Goal: Find specific page/section: Find specific page/section

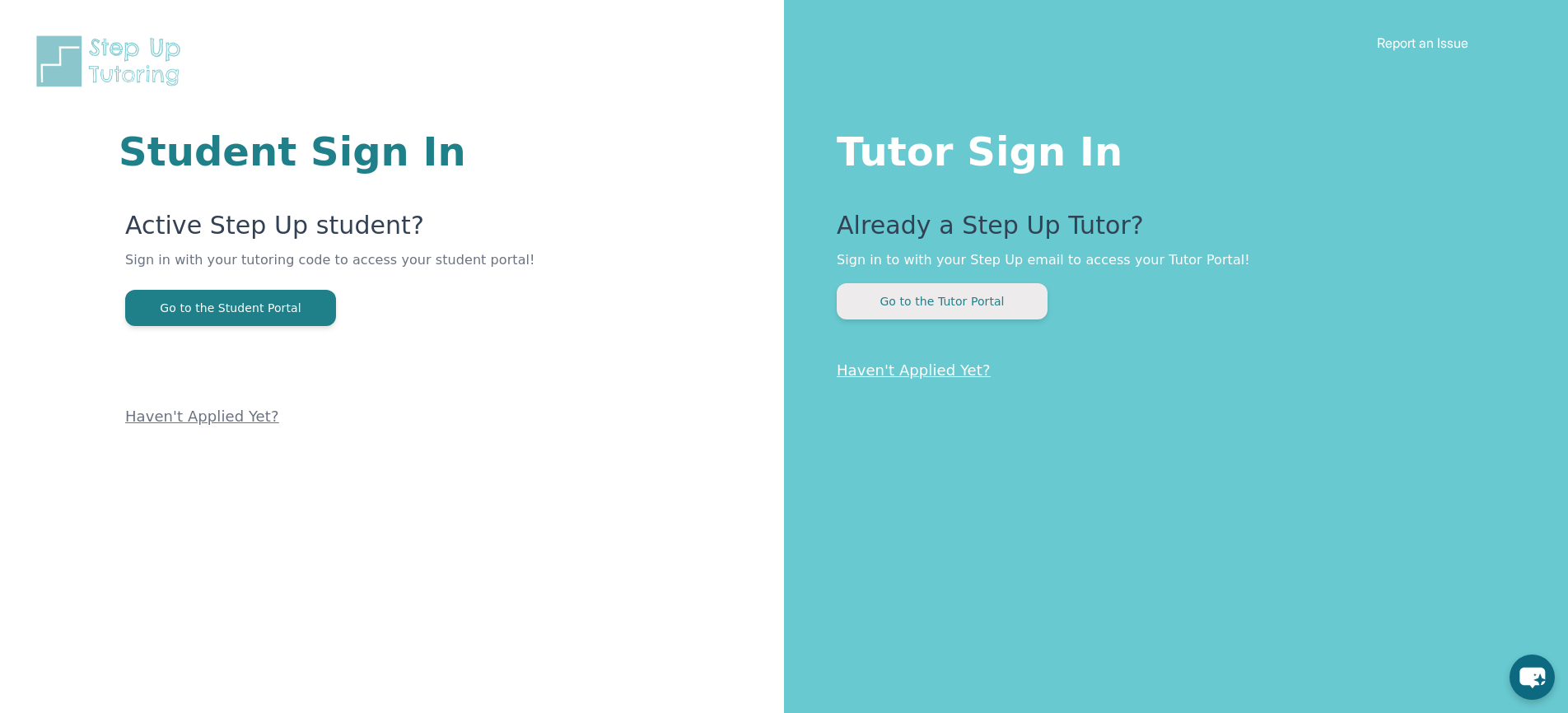
click at [922, 284] on button "Go to the Tutor Portal" at bounding box center [942, 301] width 211 height 36
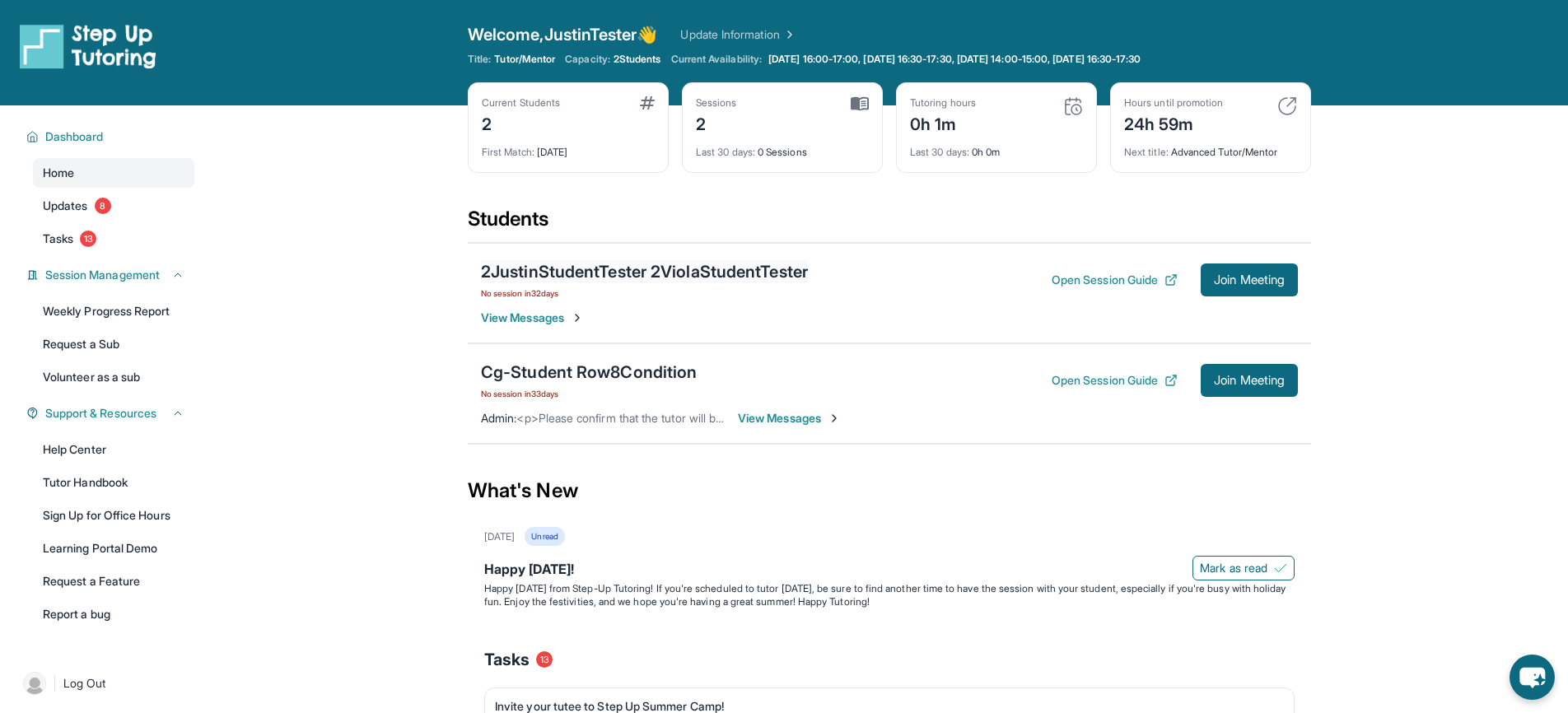
click at [744, 275] on div "2JustinStudentTester 2ViolaStudentTester" at bounding box center [644, 272] width 327 height 23
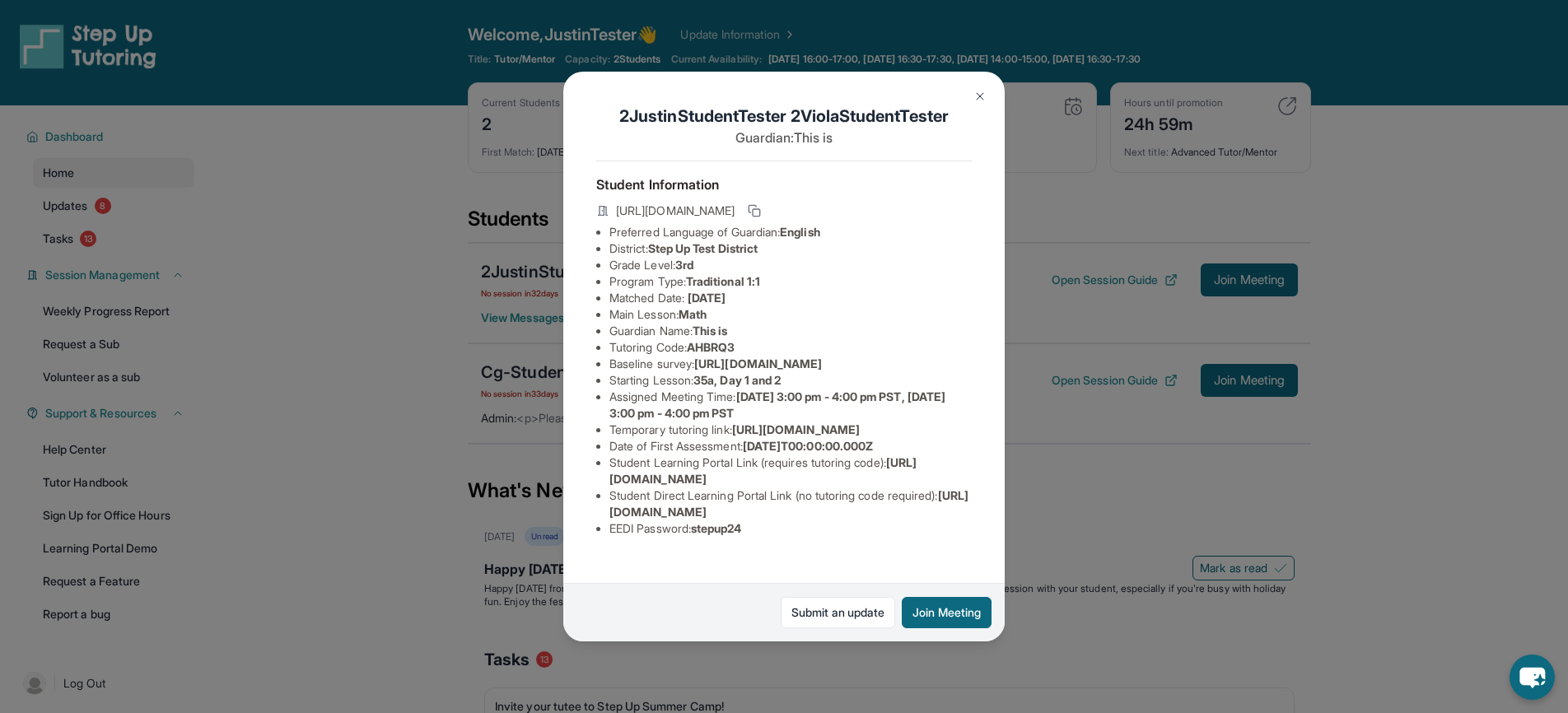
scroll to position [56, 0]
click at [979, 90] on img at bounding box center [980, 96] width 13 height 13
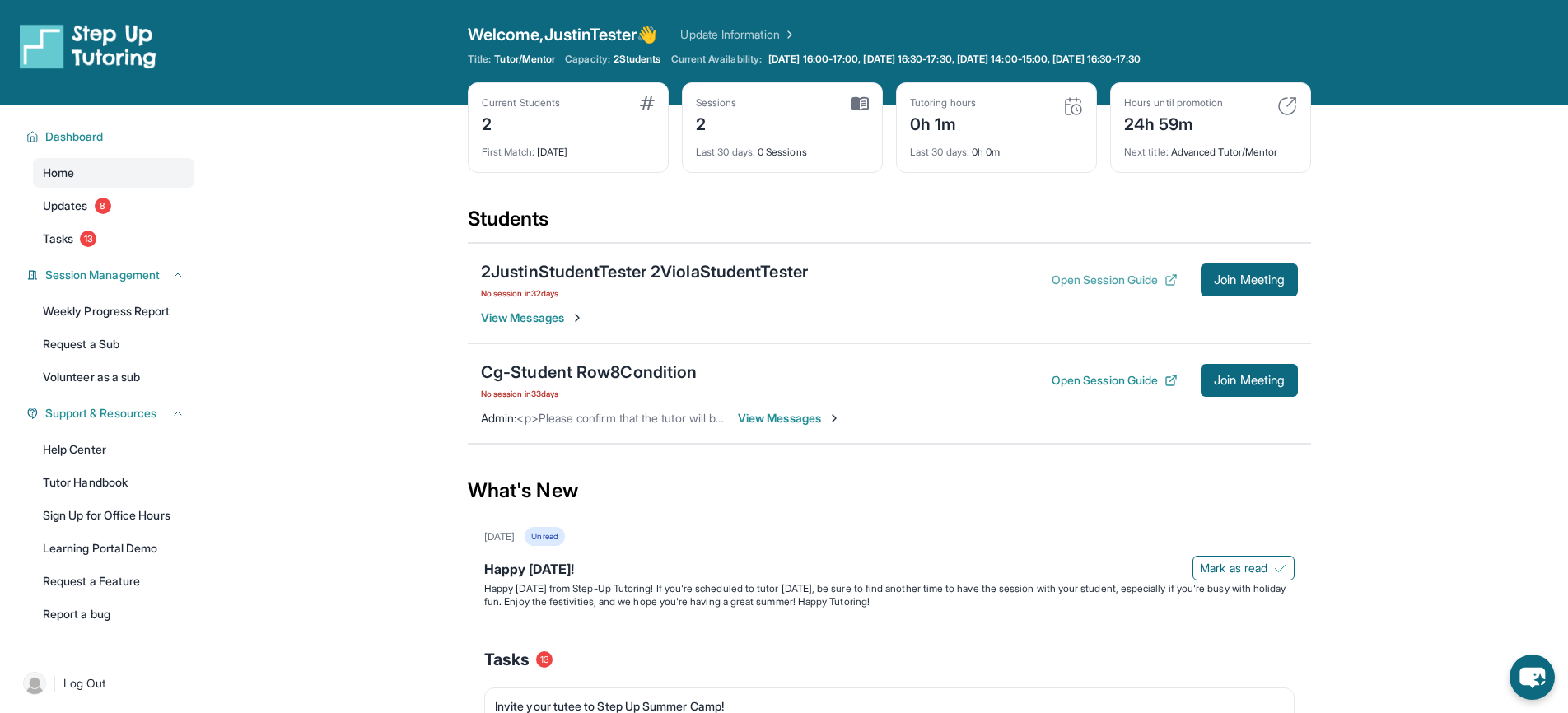
click at [1104, 283] on button "Open Session Guide" at bounding box center [1115, 280] width 126 height 17
click at [643, 268] on div "2JustinStudentTester 2ViolaStudentTester" at bounding box center [644, 272] width 327 height 23
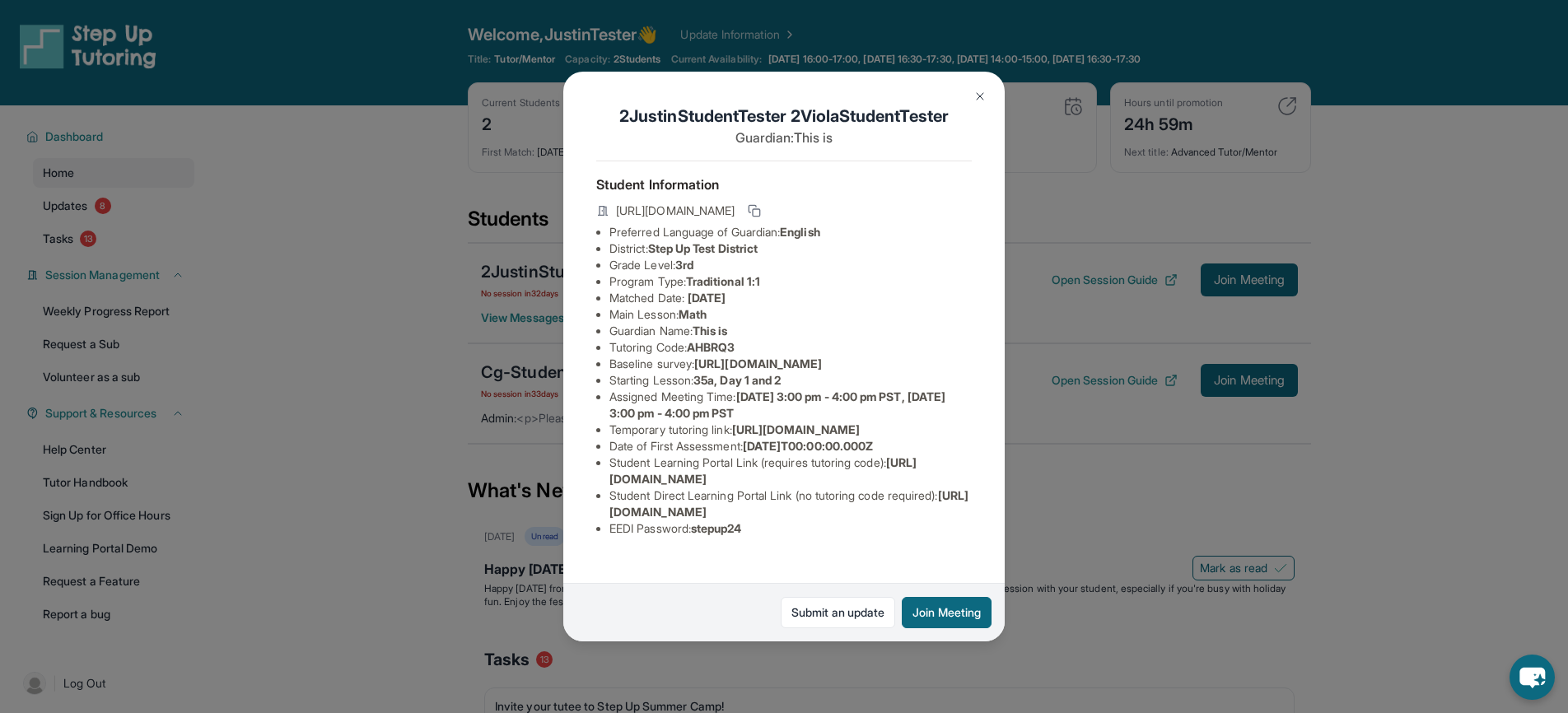
drag, startPoint x: 612, startPoint y: 476, endPoint x: 788, endPoint y: 518, distance: 180.9
click at [789, 438] on li "Temporary tutoring link : [URL][DOMAIN_NAME]" at bounding box center [790, 430] width 362 height 17
click at [754, 437] on span "[URL][DOMAIN_NAME]" at bounding box center [796, 429] width 128 height 14
click at [418, 342] on div "2JustinStudentTester 2ViolaStudentTester Guardian: This is Student Information …" at bounding box center [784, 356] width 1568 height 713
